Goal: Information Seeking & Learning: Learn about a topic

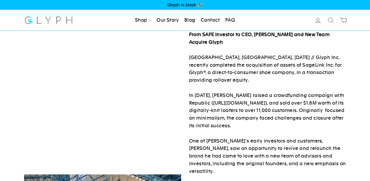
click at [204, 21] on link "Contact" at bounding box center [209, 21] width 23 height 12
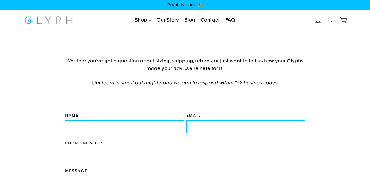
click at [228, 20] on link "FAQ" at bounding box center [230, 21] width 14 height 12
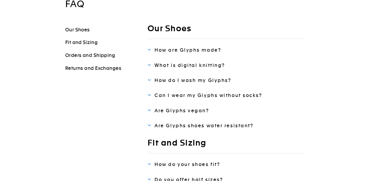
scroll to position [49, 0]
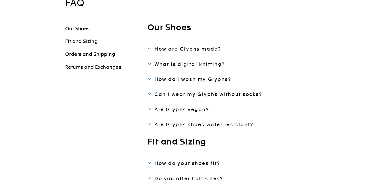
click at [150, 94] on span at bounding box center [149, 93] width 4 height 5
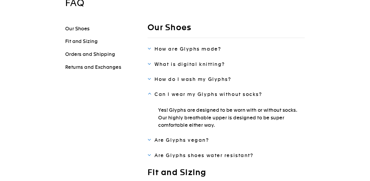
click at [149, 80] on span at bounding box center [149, 78] width 4 height 5
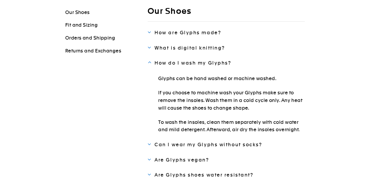
scroll to position [69, 0]
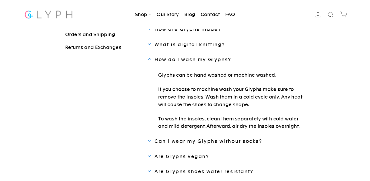
click at [149, 43] on span at bounding box center [149, 43] width 4 height 5
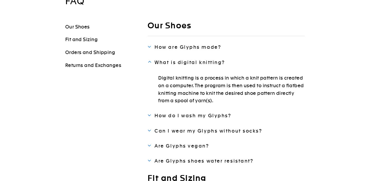
scroll to position [49, 0]
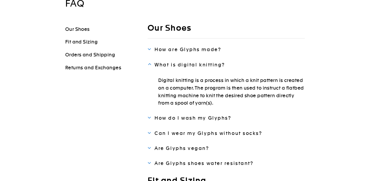
click at [150, 49] on span at bounding box center [149, 48] width 4 height 5
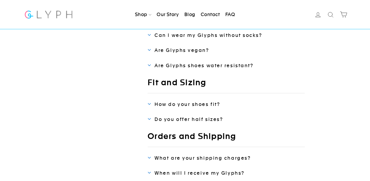
scroll to position [140, 0]
click at [150, 103] on span at bounding box center [149, 103] width 4 height 5
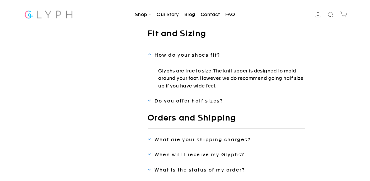
scroll to position [158, 0]
click at [150, 99] on span at bounding box center [149, 100] width 4 height 5
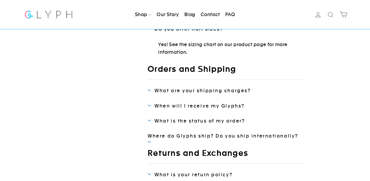
scroll to position [200, 0]
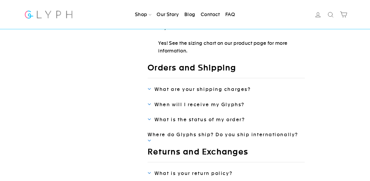
click at [151, 89] on span at bounding box center [149, 88] width 4 height 5
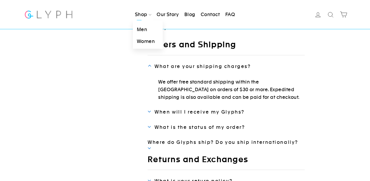
click at [140, 27] on link "Men" at bounding box center [148, 30] width 30 height 12
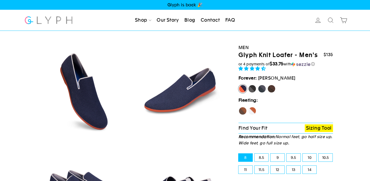
select select "highest-rating"
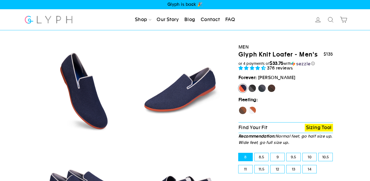
scroll to position [1, 0]
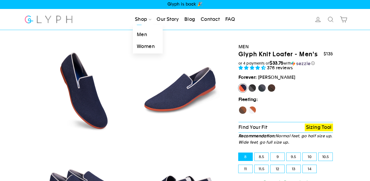
click at [141, 32] on link "Men" at bounding box center [148, 35] width 30 height 12
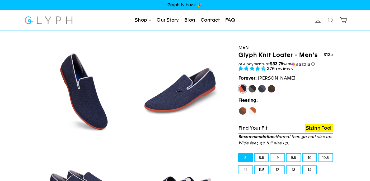
select select "highest-rating"
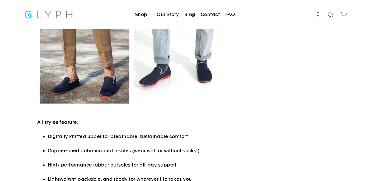
scroll to position [321, 0]
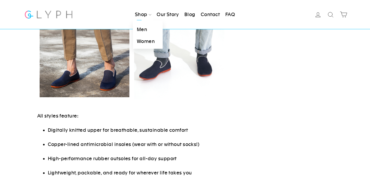
click at [141, 40] on link "Women" at bounding box center [148, 42] width 30 height 12
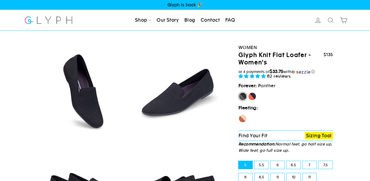
select select "highest-rating"
click at [252, 98] on label "[PERSON_NAME]" at bounding box center [252, 96] width 8 height 8
click at [248, 93] on input "[PERSON_NAME]" at bounding box center [248, 92] width 0 height 0
radio input "true"
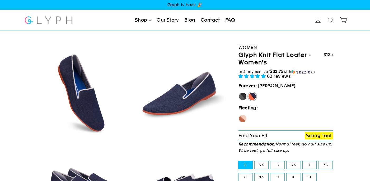
click at [244, 97] on label "Panther" at bounding box center [242, 96] width 8 height 8
click at [238, 93] on input "Panther" at bounding box center [238, 92] width 0 height 0
radio input "true"
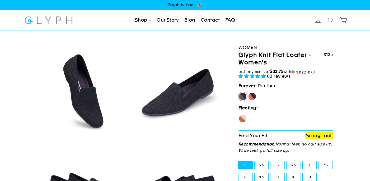
click at [251, 97] on label "[PERSON_NAME]" at bounding box center [252, 96] width 8 height 8
click at [248, 93] on input "[PERSON_NAME]" at bounding box center [248, 92] width 0 height 0
radio input "true"
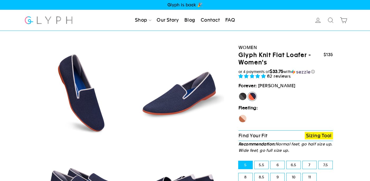
click at [242, 95] on label "Panther" at bounding box center [242, 96] width 8 height 8
click at [238, 93] on input "Panther" at bounding box center [238, 92] width 0 height 0
radio input "true"
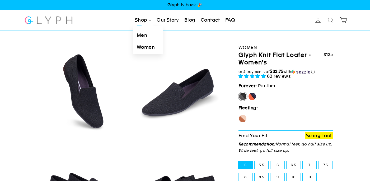
click at [144, 34] on link "Men" at bounding box center [148, 36] width 30 height 12
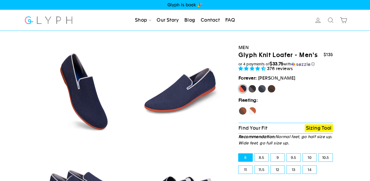
select select "highest-rating"
click at [252, 89] on label "Panther" at bounding box center [252, 89] width 8 height 8
click at [248, 85] on input "Panther" at bounding box center [248, 85] width 0 height 0
radio input "true"
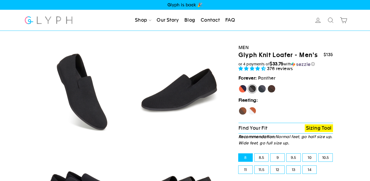
click at [262, 86] on label "Rhino" at bounding box center [261, 89] width 8 height 8
click at [258, 85] on input "Rhino" at bounding box center [257, 85] width 0 height 0
radio input "true"
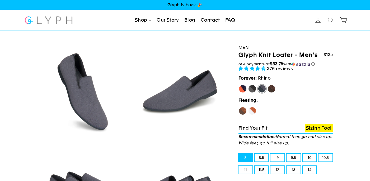
click at [272, 88] on label "Mustang" at bounding box center [271, 89] width 8 height 8
click at [267, 85] on input "Mustang" at bounding box center [267, 85] width 0 height 0
radio input "true"
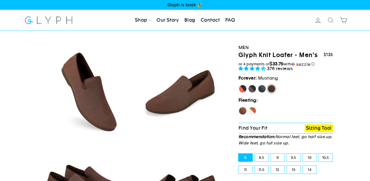
click at [231, 20] on link "FAQ" at bounding box center [230, 21] width 14 height 12
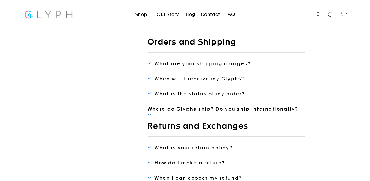
scroll to position [203, 0]
click at [147, 63] on span at bounding box center [149, 63] width 4 height 5
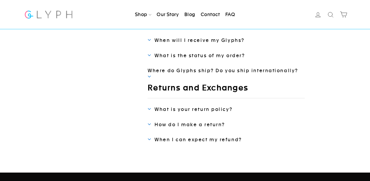
scroll to position [278, 0]
